Goal: Task Accomplishment & Management: Complete application form

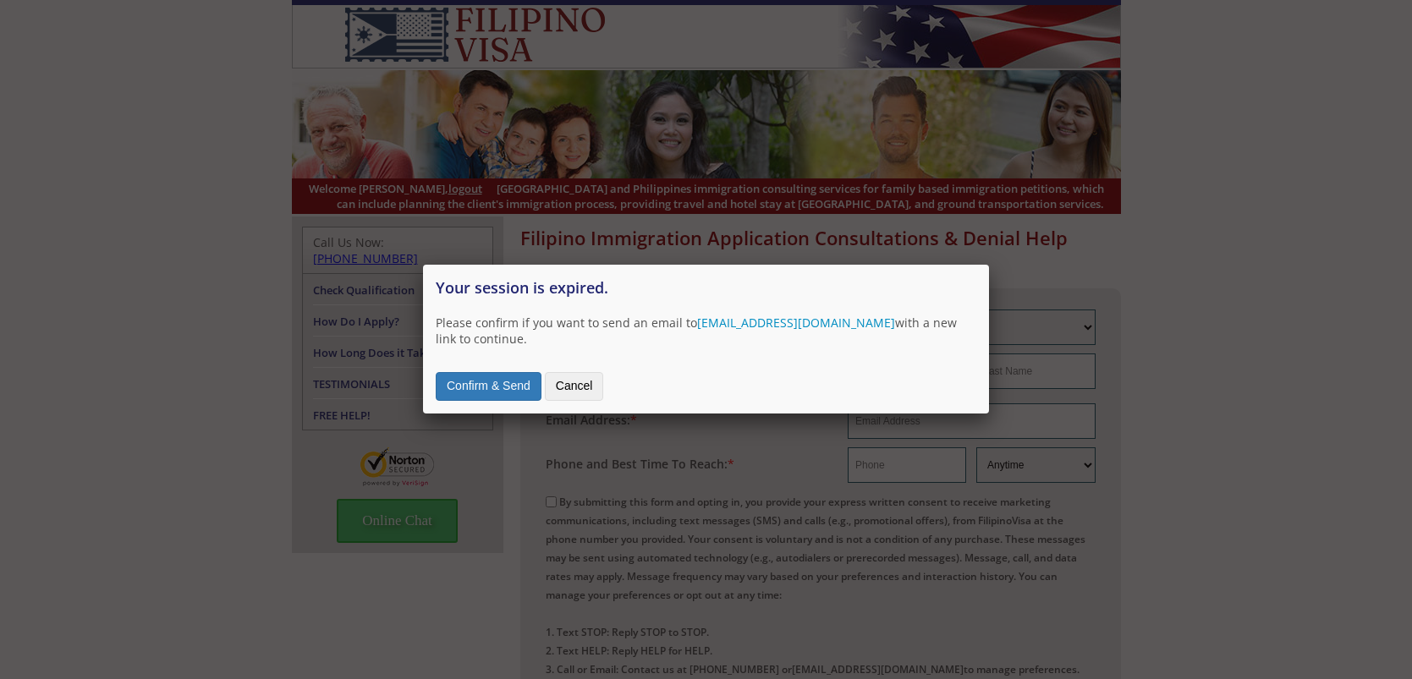
click at [503, 393] on button "Confirm & Send" at bounding box center [489, 386] width 106 height 29
click at [504, 376] on button "Confirm & Send" at bounding box center [489, 386] width 106 height 29
click at [564, 385] on button "Cancel" at bounding box center [574, 386] width 59 height 29
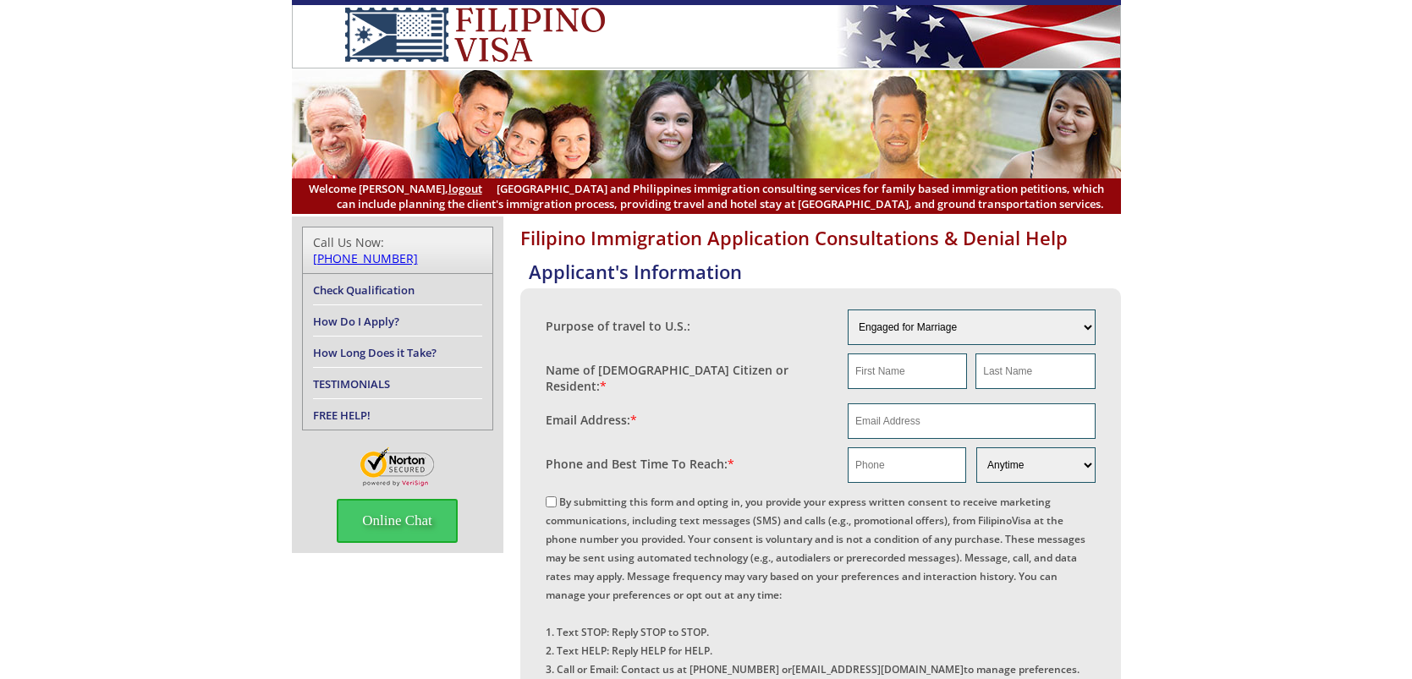
click at [642, 375] on label "Name of [DEMOGRAPHIC_DATA] Citizen or Resident: *" at bounding box center [689, 378] width 286 height 32
click at [898, 370] on input "text" at bounding box center [907, 372] width 119 height 36
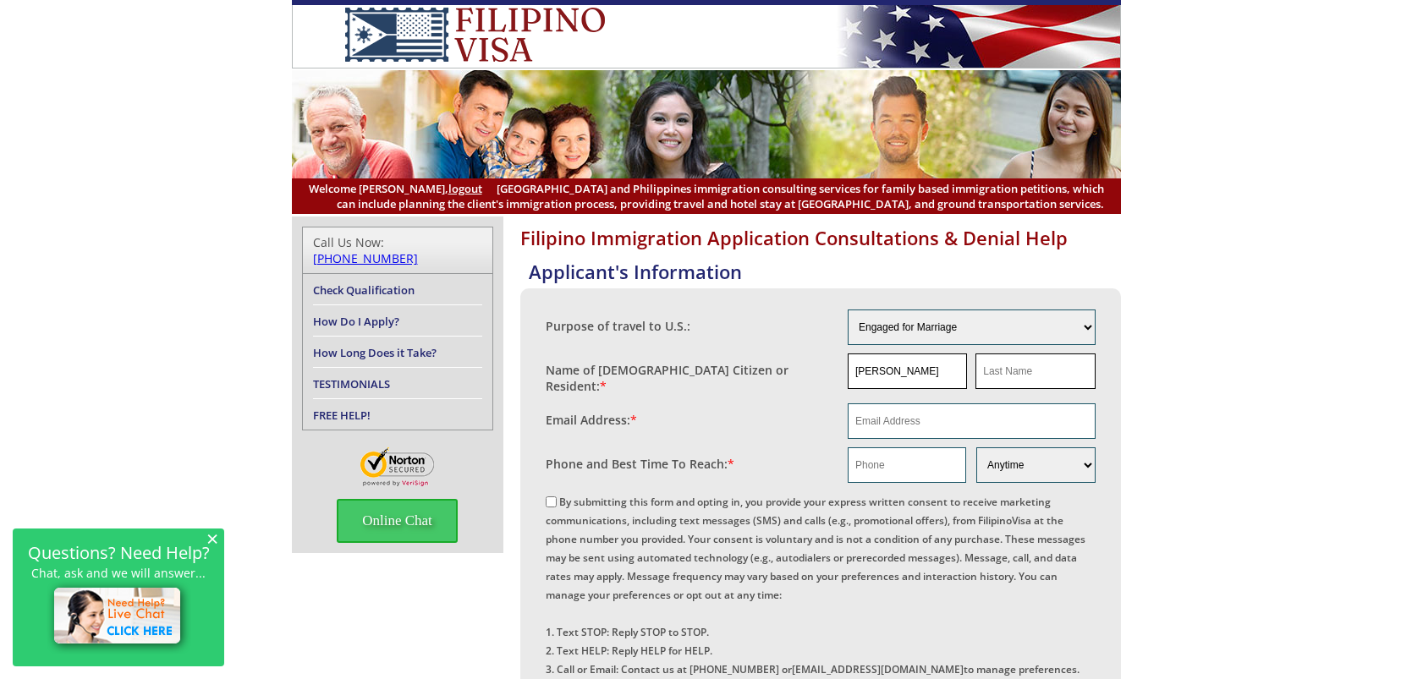
type input "[PERSON_NAME]"
click at [1000, 374] on input "text" at bounding box center [1035, 372] width 119 height 36
click at [1092, 322] on select "Engaged for Marriage Already Married to [DEMOGRAPHIC_DATA] Citizen / Resident F…" at bounding box center [972, 328] width 248 height 36
click at [1316, 358] on div "Filipino Immigration Application Consultations & Denial Help Applicant's Inform…" at bounding box center [706, 625] width 1412 height 817
drag, startPoint x: 994, startPoint y: 358, endPoint x: 1025, endPoint y: 371, distance: 33.0
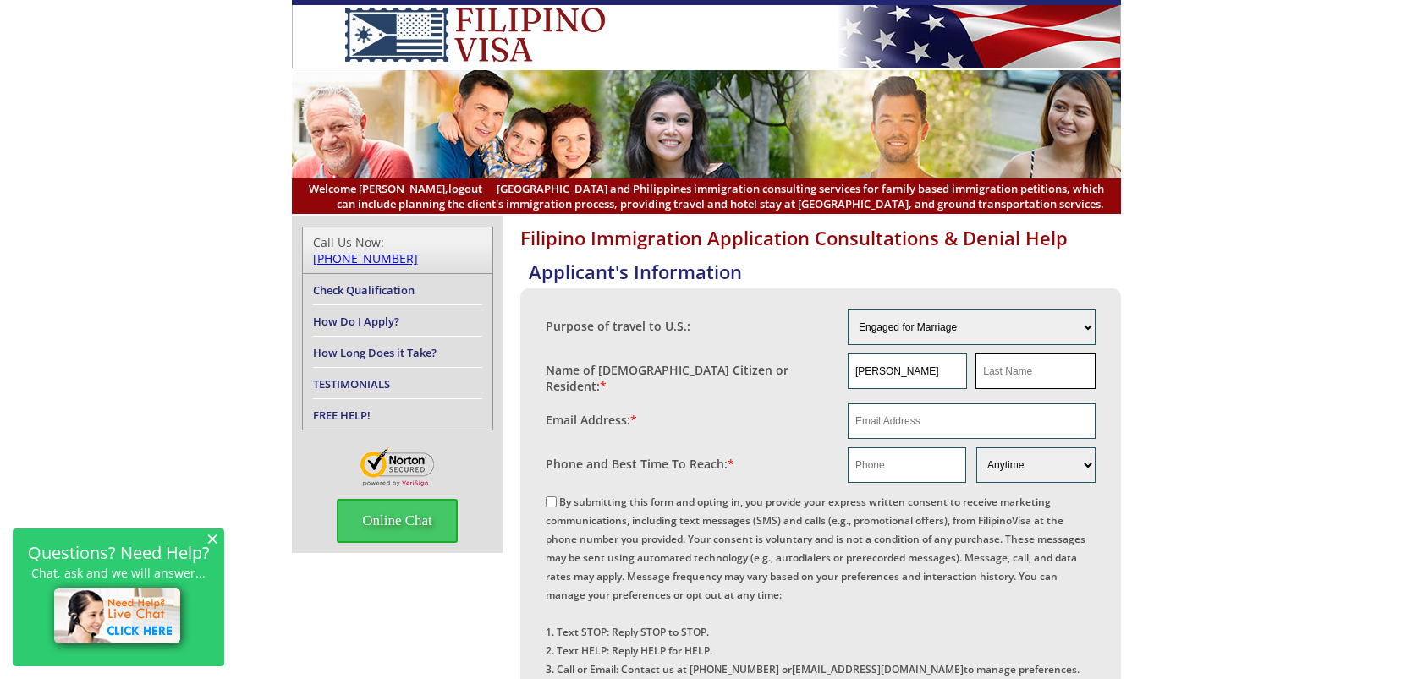
click at [994, 357] on input "text" at bounding box center [1035, 372] width 119 height 36
type input "[PERSON_NAME]"
click at [938, 413] on input "email" at bounding box center [972, 422] width 248 height 36
click at [892, 416] on input "email" at bounding box center [972, 422] width 248 height 36
type input "[EMAIL_ADDRESS][DOMAIN_NAME]"
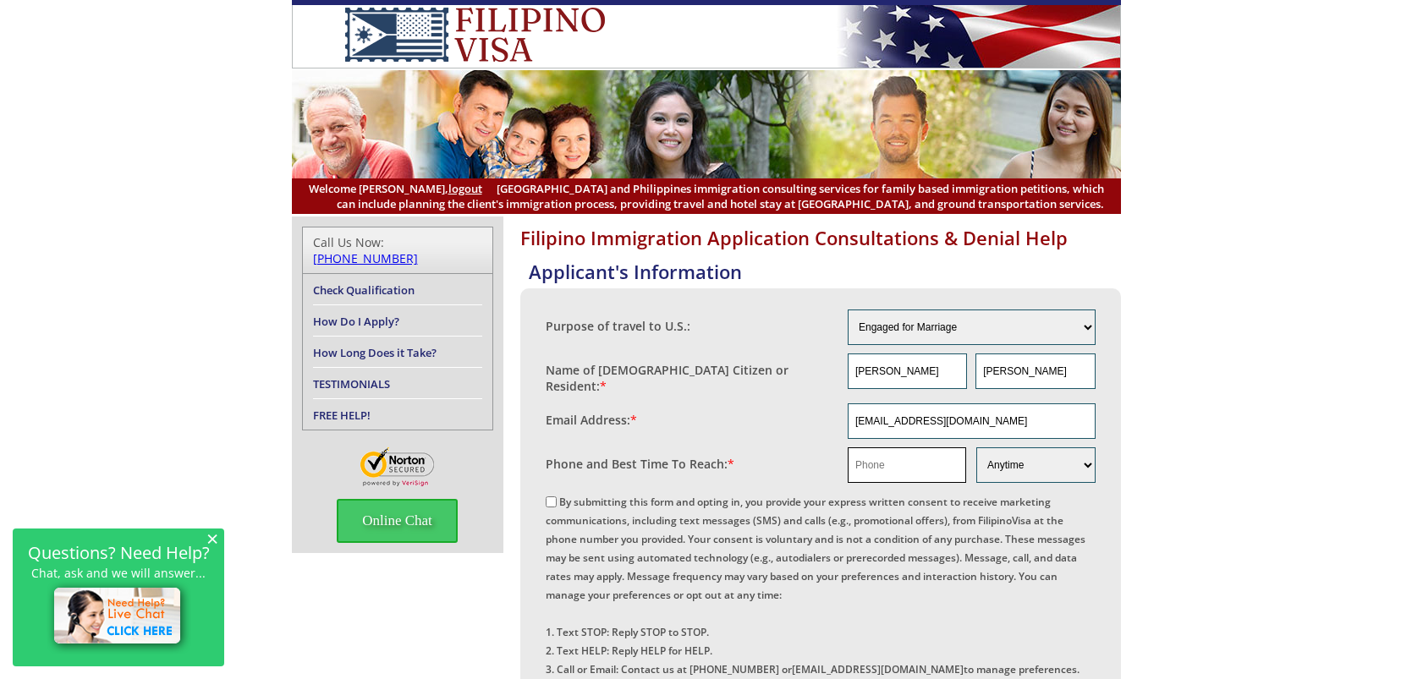
click at [905, 466] on input "text" at bounding box center [907, 466] width 118 height 36
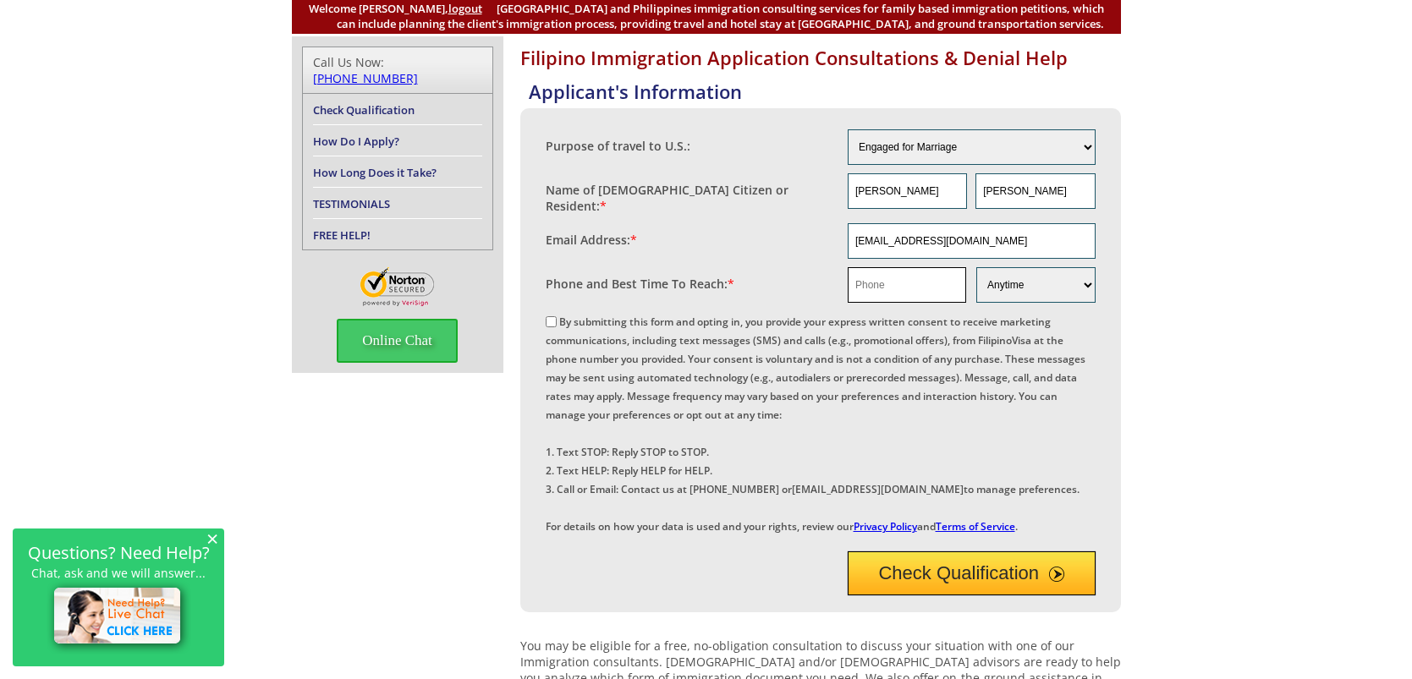
scroll to position [199, 0]
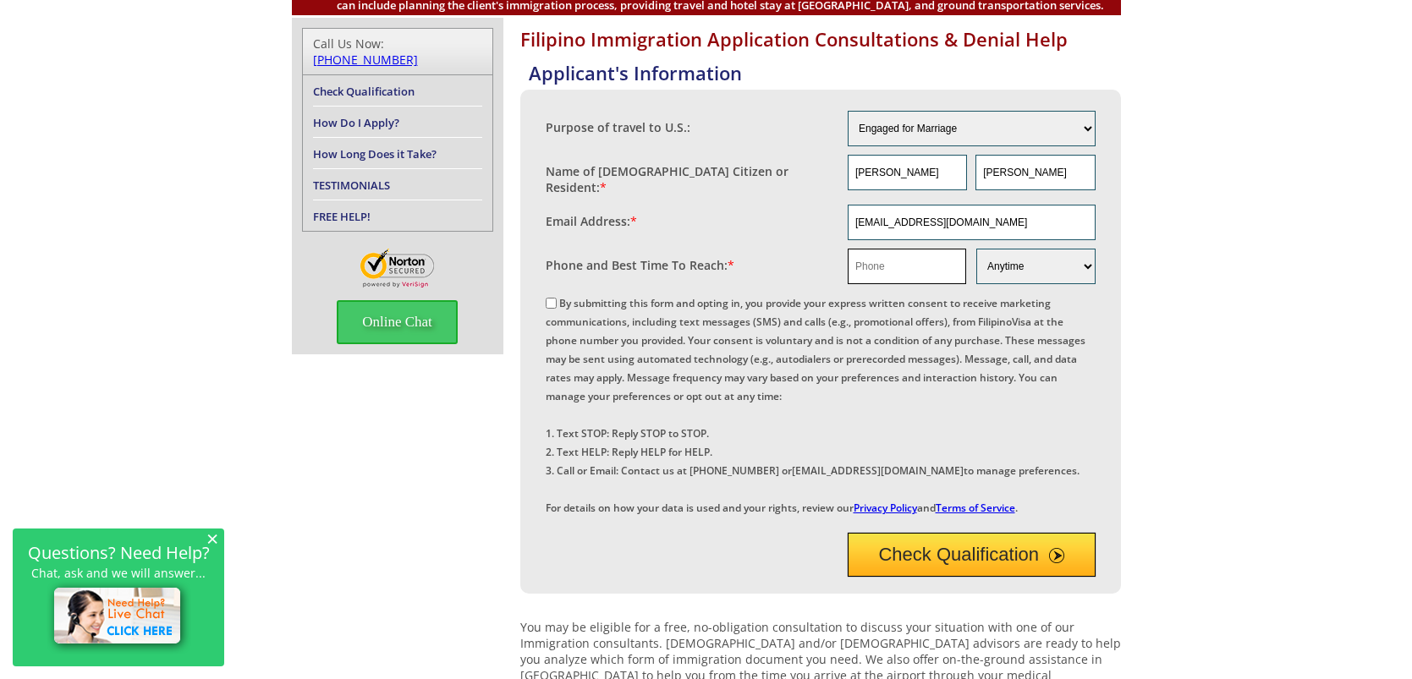
click at [881, 256] on input "text" at bounding box center [907, 267] width 118 height 36
click at [864, 261] on input "639953608244" at bounding box center [907, 267] width 118 height 36
type input "09953608244"
click at [621, 310] on label "By submitting this form and opting in, you provide your express written consent…" at bounding box center [816, 405] width 540 height 219
click at [557, 309] on input "By submitting this form and opting in, you provide your express written consent…" at bounding box center [551, 303] width 11 height 11
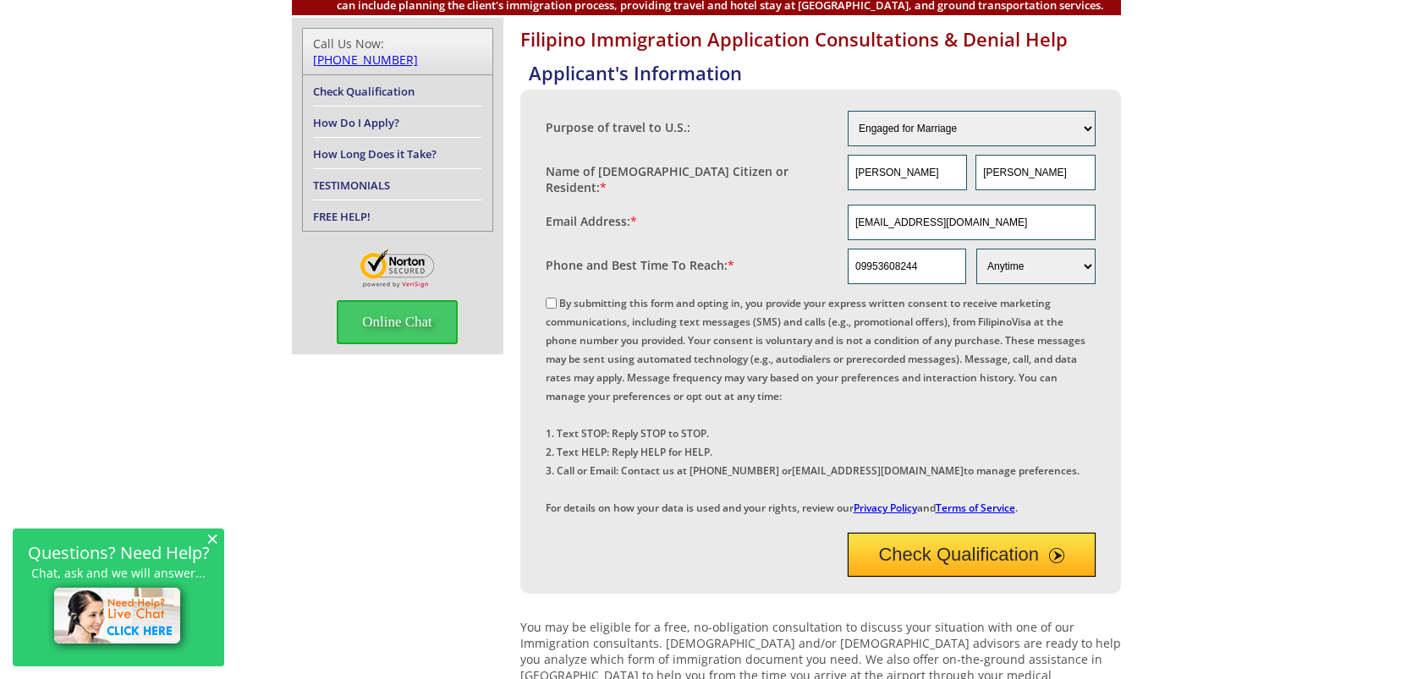
checkbox input "true"
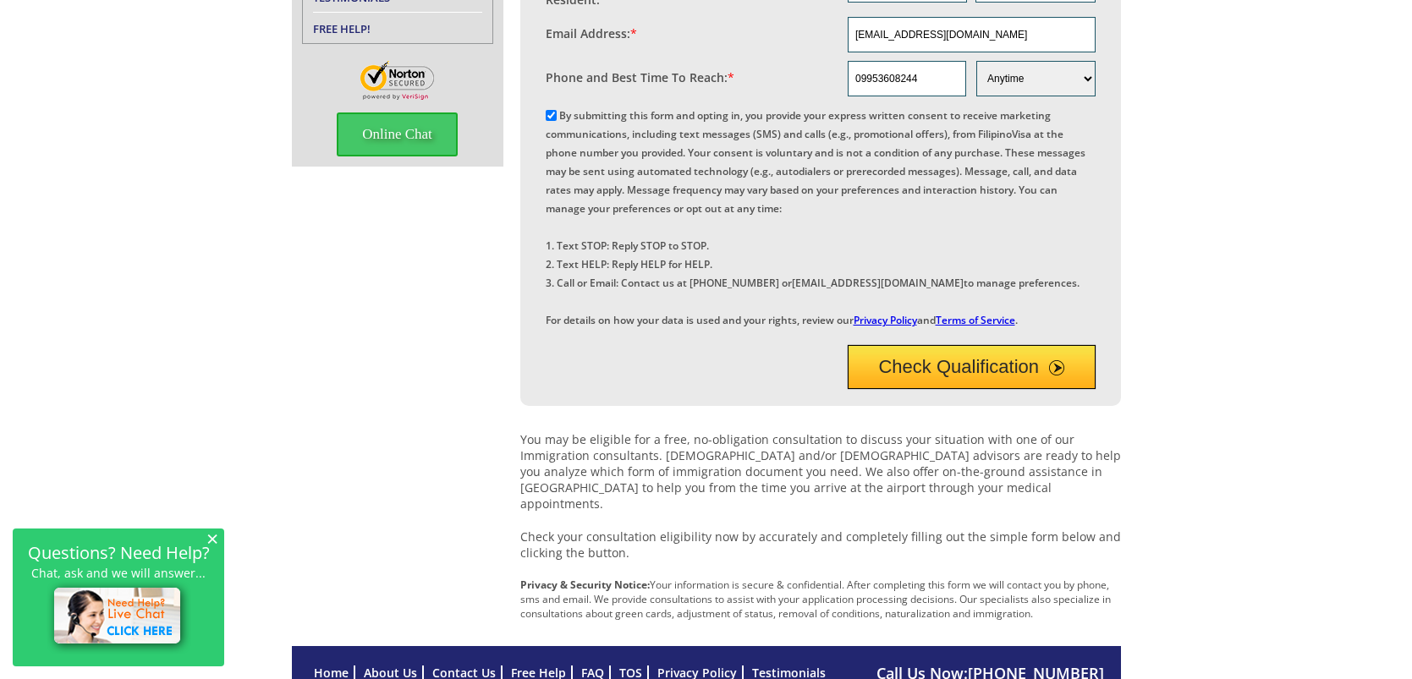
scroll to position [527, 0]
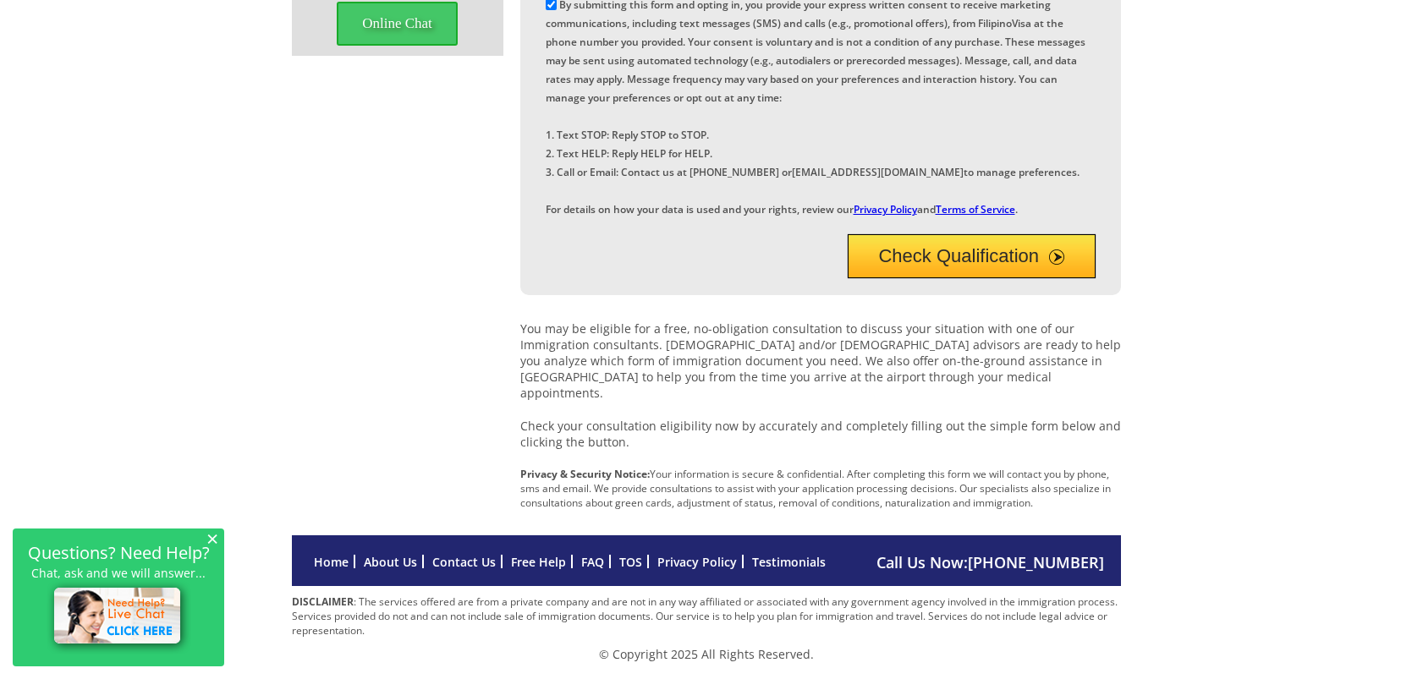
click at [1055, 265] on span "submit" at bounding box center [1056, 257] width 15 height 15
